Goal: Task Accomplishment & Management: Manage account settings

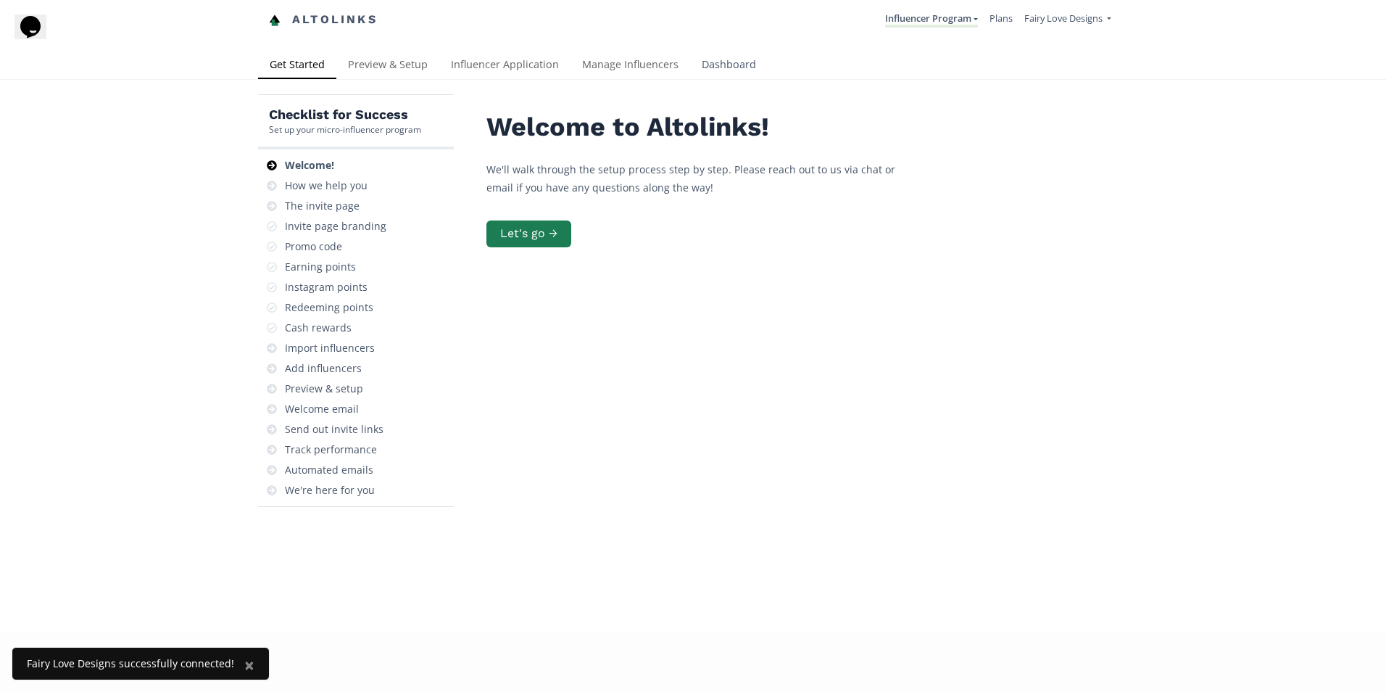
click at [695, 69] on link "Dashboard" at bounding box center [729, 65] width 78 height 29
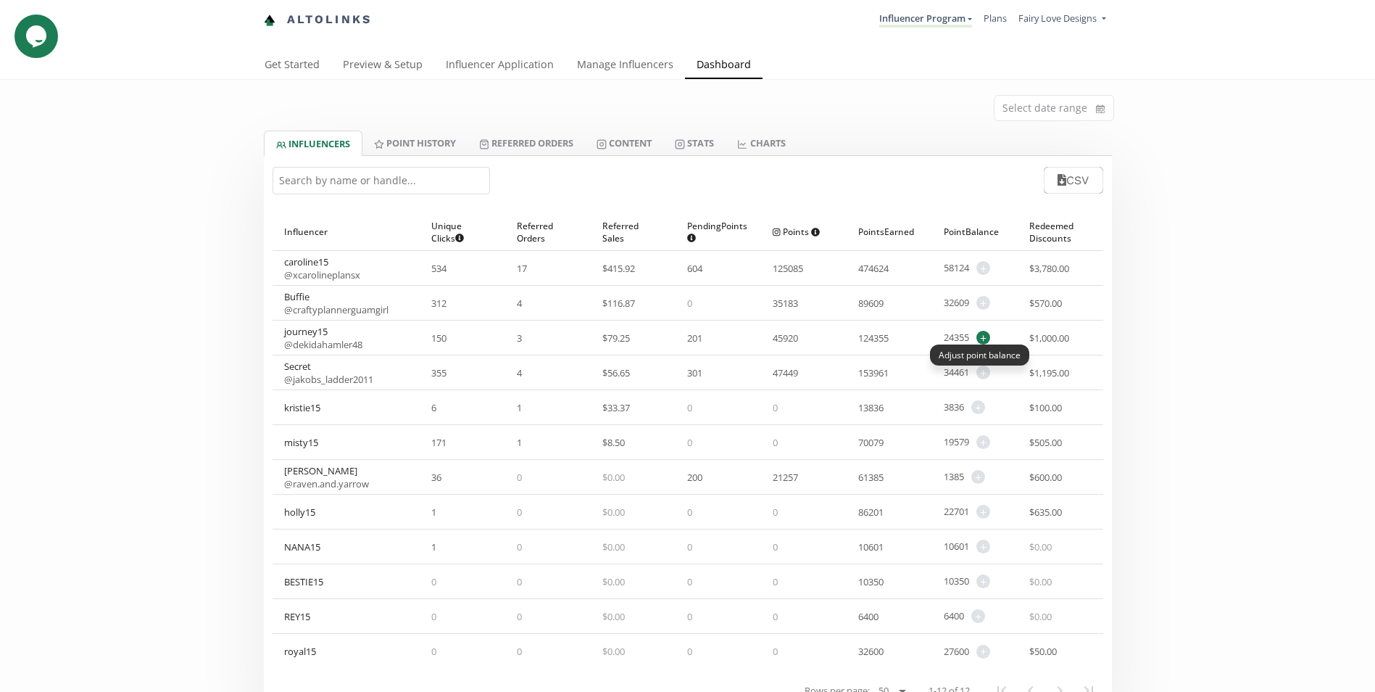
click at [986, 335] on span "+" at bounding box center [984, 338] width 14 height 14
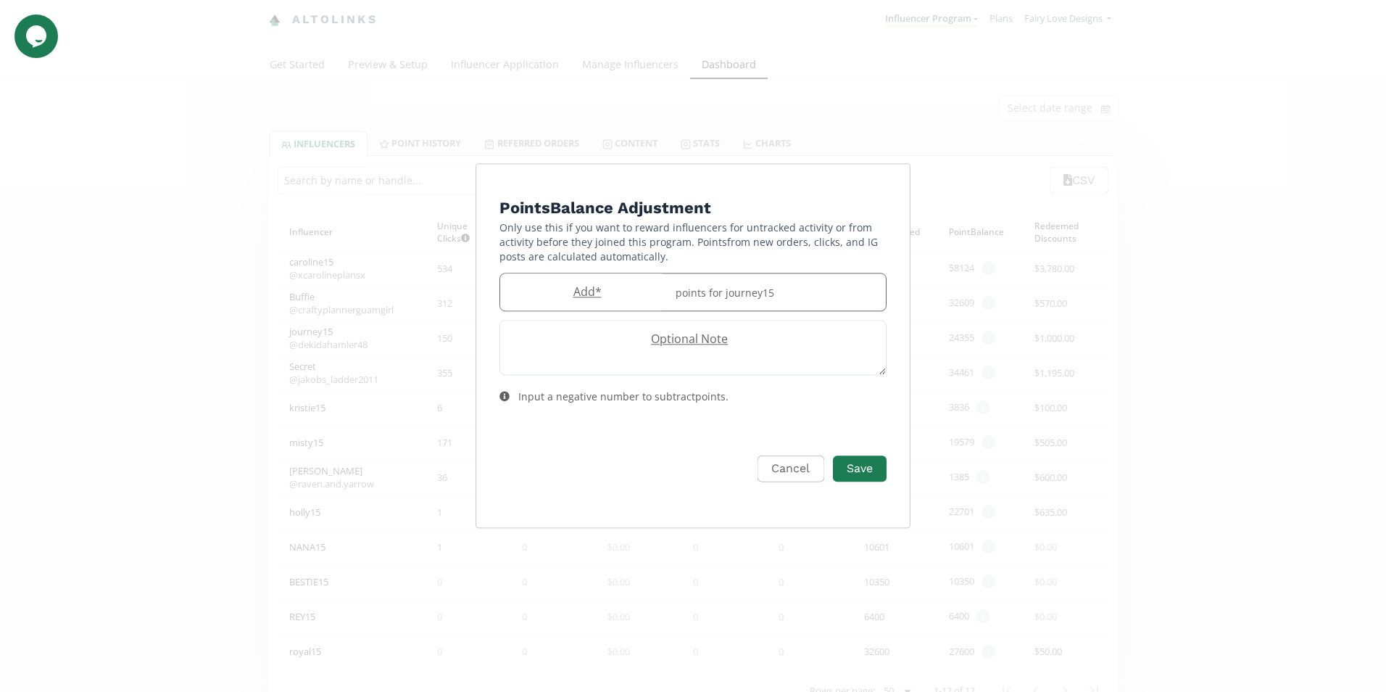
click at [632, 291] on label "Add *" at bounding box center [583, 291] width 167 height 17
type input "8000"
click at [851, 462] on button "Save" at bounding box center [860, 468] width 58 height 31
